Goal: Information Seeking & Learning: Find specific fact

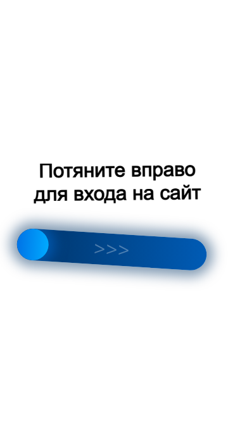
scroll to position [659, 0]
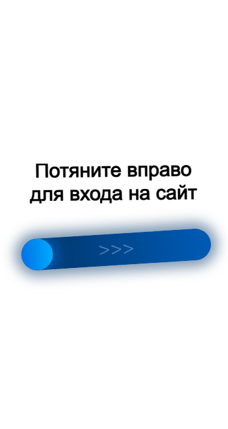
scroll to position [1133, 0]
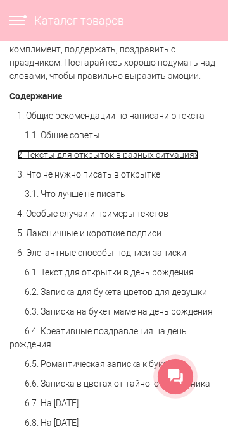
click at [187, 151] on link "2. Тексты для открыток в разных ситуациях" at bounding box center [107, 155] width 181 height 10
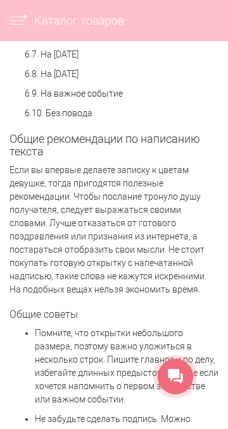
scroll to position [1366, 0]
